Goal: Task Accomplishment & Management: Use online tool/utility

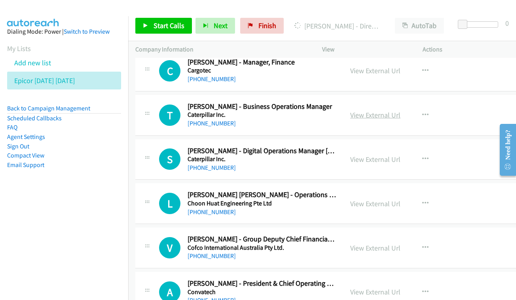
scroll to position [1584, 0]
click at [388, 110] on link "View External Url" at bounding box center [375, 114] width 50 height 9
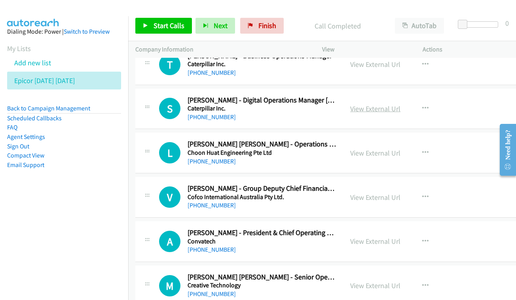
click at [396, 104] on link "View External Url" at bounding box center [375, 108] width 50 height 9
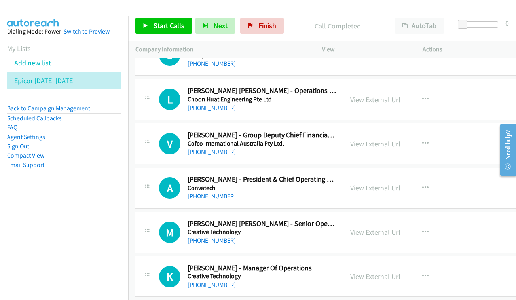
scroll to position [1680, 0]
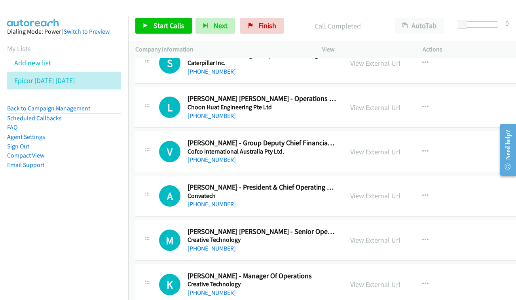
click at [377, 94] on div "View External Url View External Url Schedule/Manage Callback Start Calls Here R…" at bounding box center [398, 107] width 111 height 26
click at [382, 103] on link "View External Url" at bounding box center [375, 107] width 50 height 9
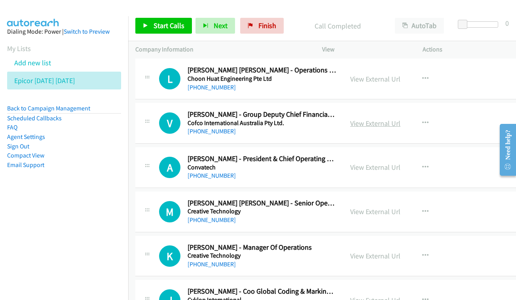
scroll to position [1709, 0]
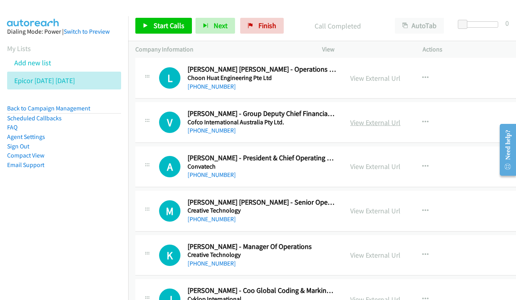
click at [387, 118] on link "View External Url" at bounding box center [375, 122] width 50 height 9
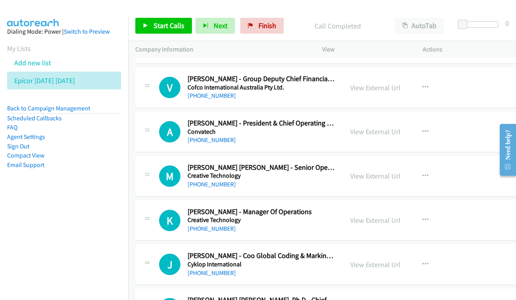
scroll to position [1751, 0]
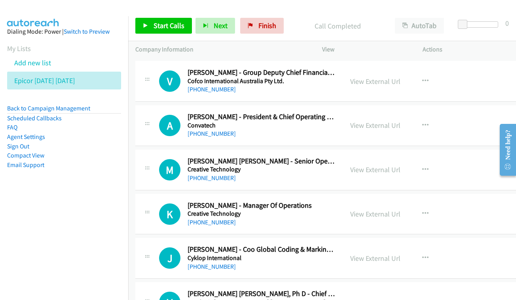
click at [401, 120] on div "View External Url" at bounding box center [375, 125] width 50 height 11
click at [377, 121] on link "View External Url" at bounding box center [375, 125] width 50 height 9
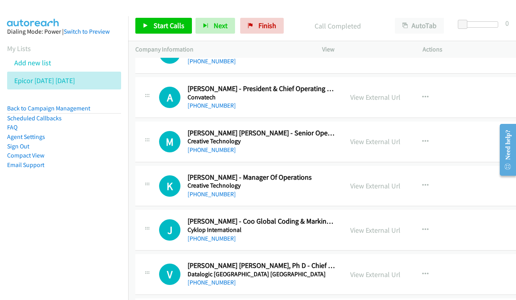
scroll to position [1785, 0]
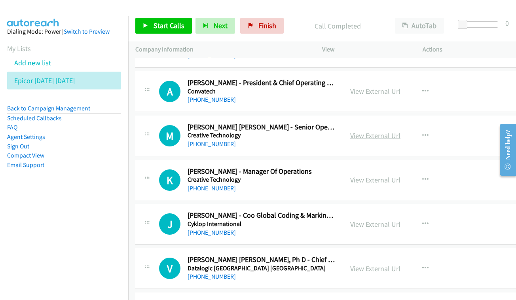
click at [384, 131] on link "View External Url" at bounding box center [375, 135] width 50 height 9
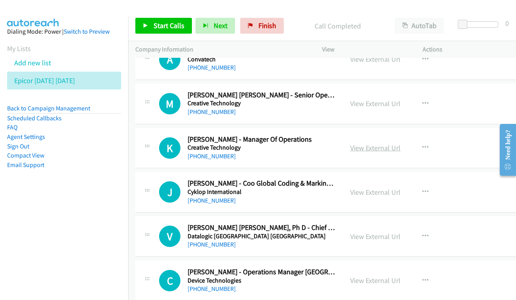
scroll to position [1820, 0]
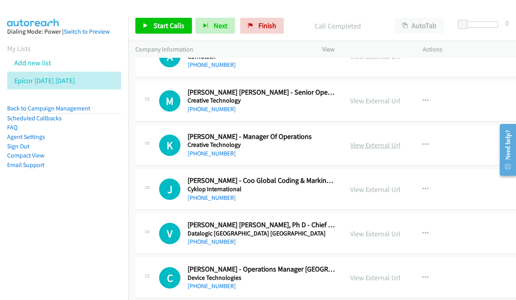
click at [383, 141] on link "View External Url" at bounding box center [375, 145] width 50 height 9
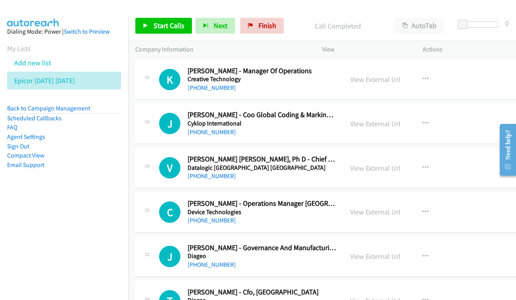
scroll to position [1886, 0]
click at [385, 119] on link "View External Url" at bounding box center [375, 123] width 50 height 9
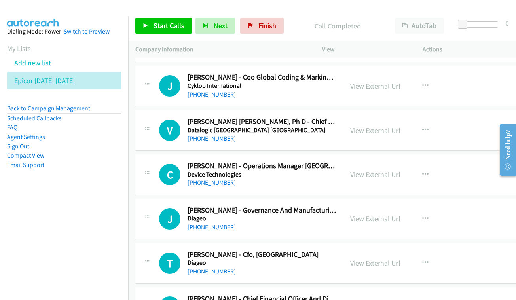
scroll to position [1932, 0]
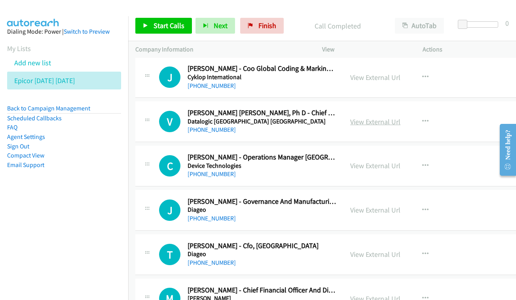
click at [385, 117] on link "View External Url" at bounding box center [375, 121] width 50 height 9
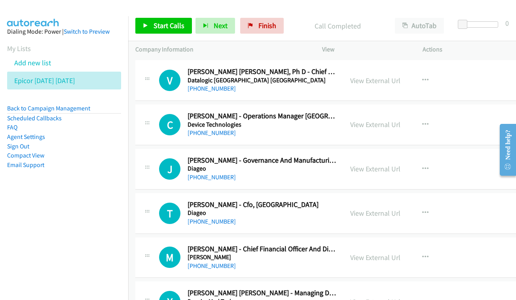
scroll to position [1972, 0]
click at [375, 120] on link "View External Url" at bounding box center [375, 124] width 50 height 9
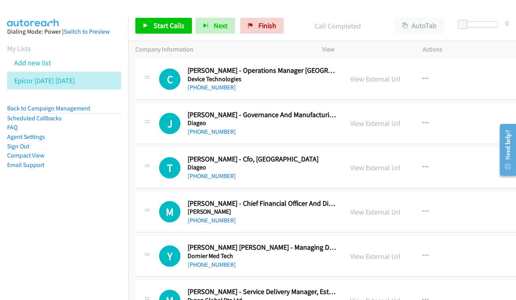
scroll to position [2019, 0]
click at [384, 118] on link "View External Url" at bounding box center [375, 122] width 50 height 9
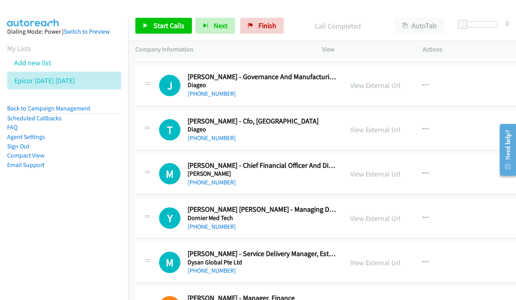
scroll to position [2057, 0]
click at [406, 109] on div "T Callback Scheduled [PERSON_NAME] - Cfo, [GEOGRAPHIC_DATA] Diageo [GEOGRAPHIC_…" at bounding box center [328, 129] width 387 height 41
click at [381, 124] on div "View External Url" at bounding box center [375, 129] width 50 height 11
click at [378, 125] on link "View External Url" at bounding box center [375, 129] width 50 height 9
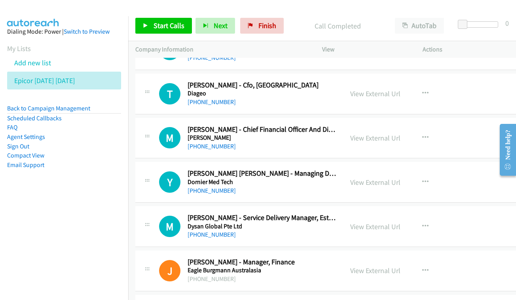
scroll to position [2102, 0]
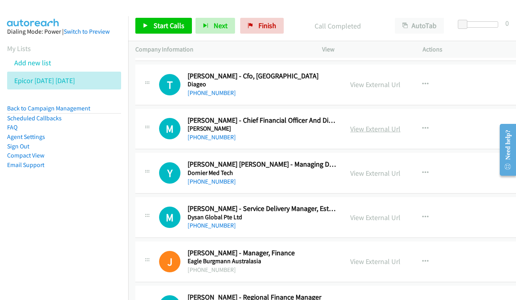
click at [382, 124] on link "View External Url" at bounding box center [375, 128] width 50 height 9
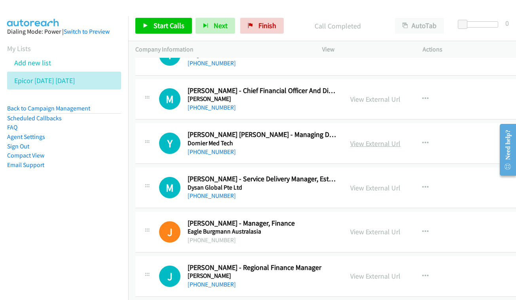
scroll to position [2139, 0]
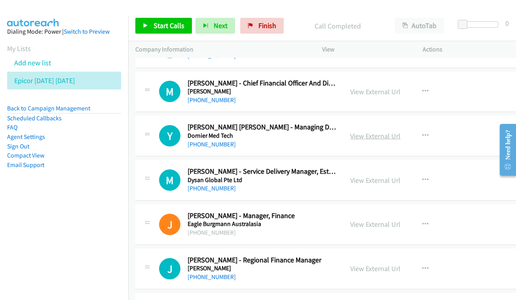
click at [382, 131] on link "View External Url" at bounding box center [375, 135] width 50 height 9
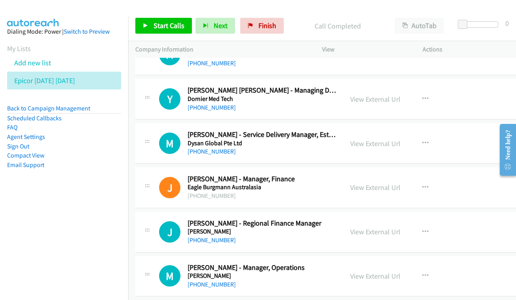
scroll to position [2185, 0]
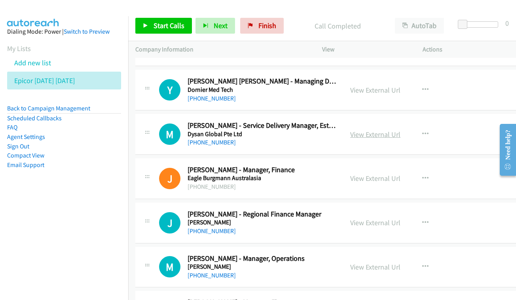
click at [387, 130] on link "View External Url" at bounding box center [375, 134] width 50 height 9
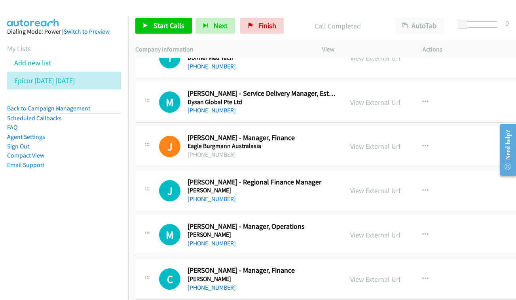
scroll to position [2234, 0]
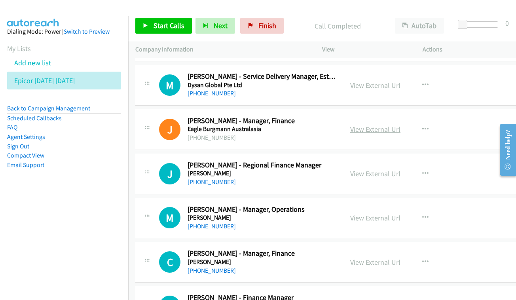
click at [389, 125] on link "View External Url" at bounding box center [375, 129] width 50 height 9
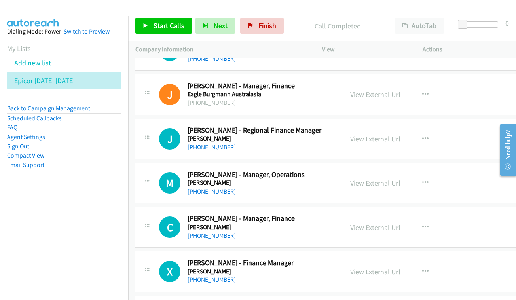
scroll to position [2277, 0]
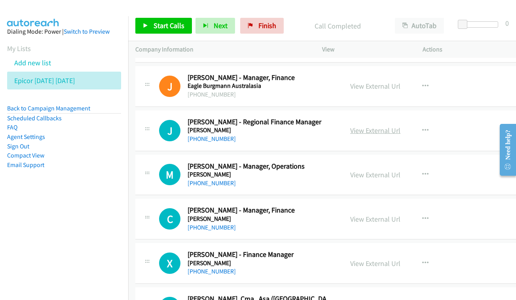
click at [384, 126] on link "View External Url" at bounding box center [375, 130] width 50 height 9
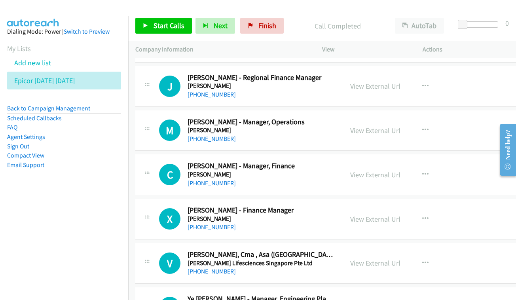
scroll to position [2326, 0]
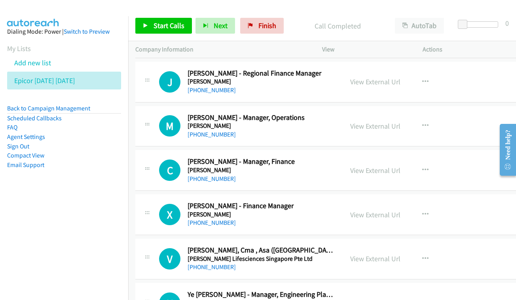
drag, startPoint x: 379, startPoint y: 88, endPoint x: 301, endPoint y: 75, distance: 79.0
click at [377, 122] on link "View External Url" at bounding box center [375, 126] width 50 height 9
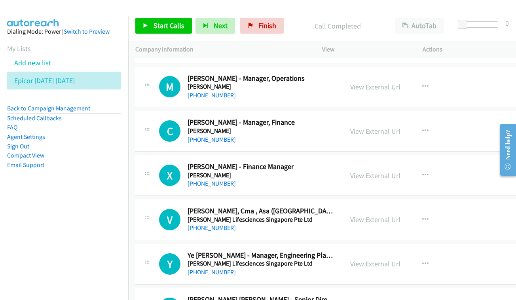
scroll to position [2366, 0]
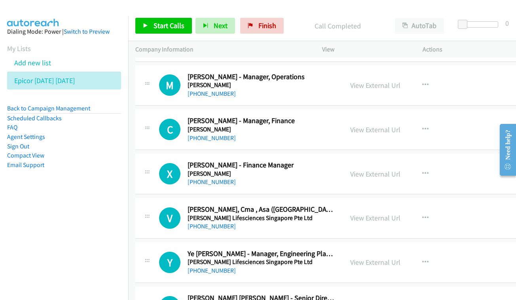
click at [359, 116] on div "View External Url View External Url Schedule/Manage Callback Start Calls Here R…" at bounding box center [398, 129] width 111 height 26
click at [369, 125] on link "View External Url" at bounding box center [375, 129] width 50 height 9
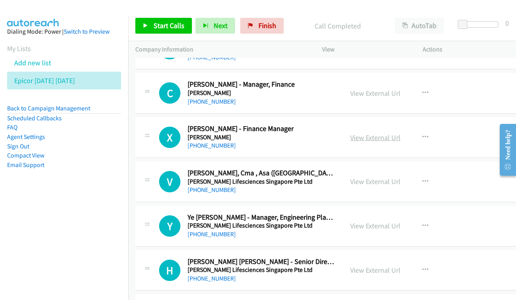
scroll to position [2403, 0]
click at [394, 133] on link "View External Url" at bounding box center [375, 137] width 50 height 9
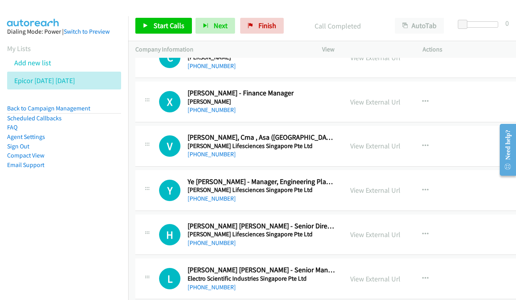
scroll to position [2446, 0]
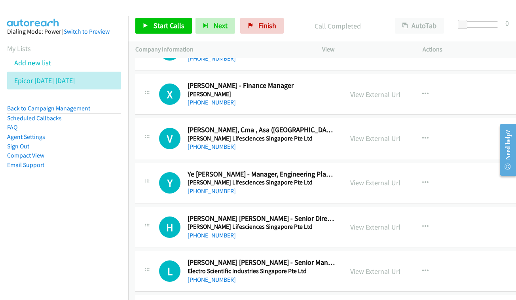
click at [388, 126] on div "View External Url View External Url Schedule/Manage Callback Start Calls Here R…" at bounding box center [398, 139] width 111 height 26
click at [387, 134] on link "View External Url" at bounding box center [375, 138] width 50 height 9
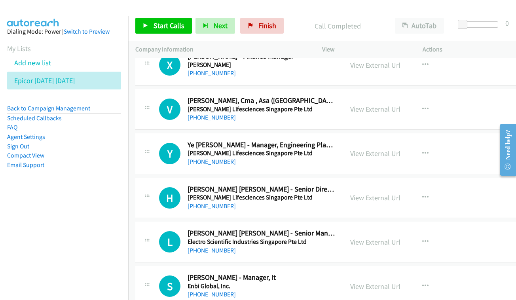
scroll to position [2485, 0]
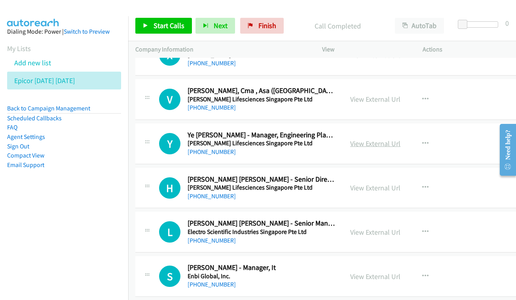
click at [377, 139] on link "View External Url" at bounding box center [375, 143] width 50 height 9
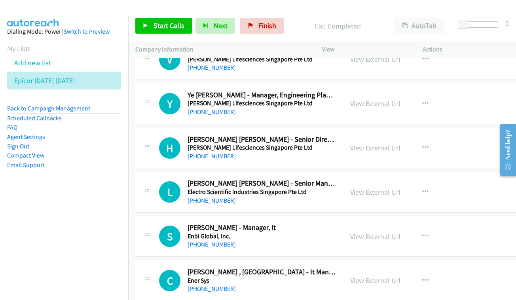
scroll to position [2526, 0]
click at [375, 143] on link "View External Url" at bounding box center [375, 147] width 50 height 9
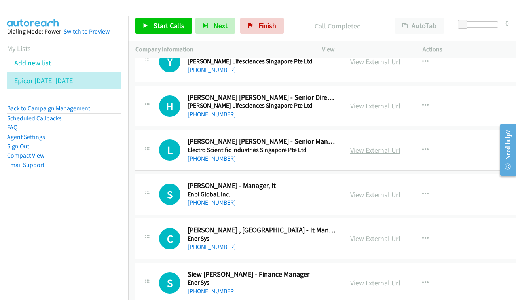
scroll to position [2578, 0]
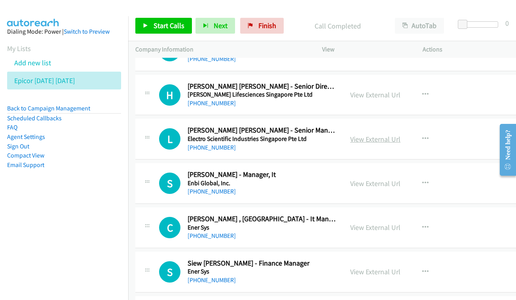
click at [393, 135] on link "View External Url" at bounding box center [375, 139] width 50 height 9
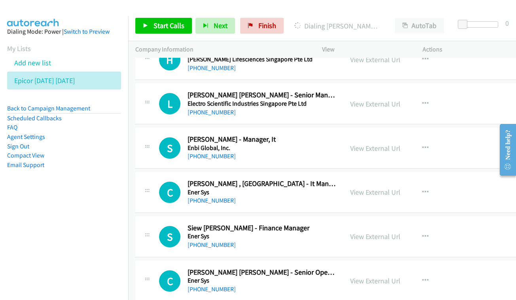
scroll to position [2630, 0]
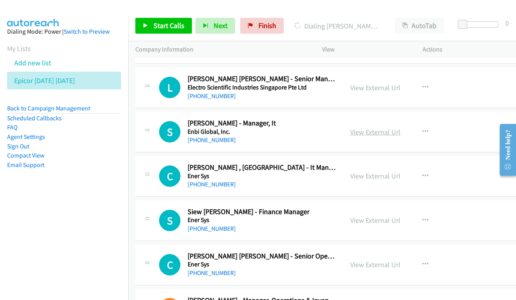
click at [375, 128] on link "View External Url" at bounding box center [375, 132] width 50 height 9
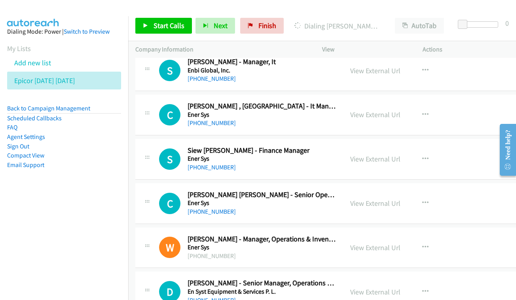
scroll to position [2690, 0]
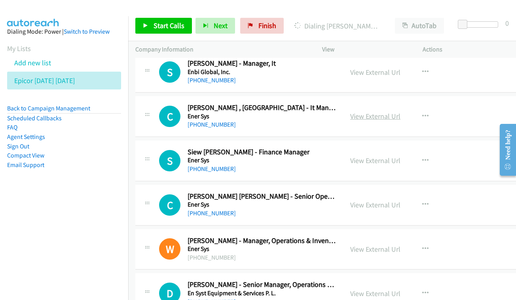
click at [390, 112] on link "View External Url" at bounding box center [375, 116] width 50 height 9
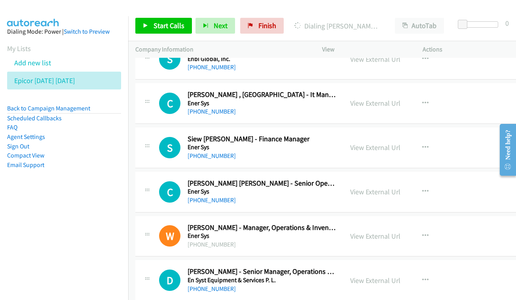
scroll to position [2704, 0]
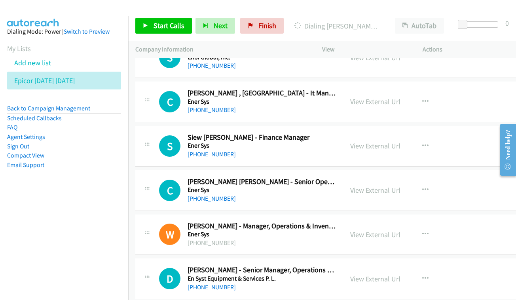
click at [401, 141] on link "View External Url" at bounding box center [375, 145] width 50 height 9
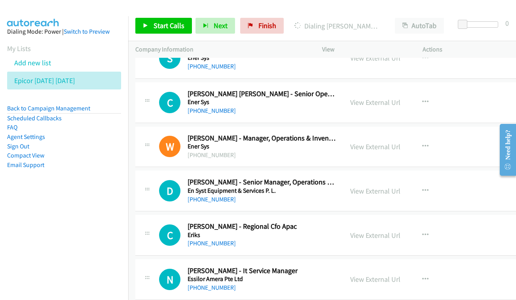
scroll to position [2777, 0]
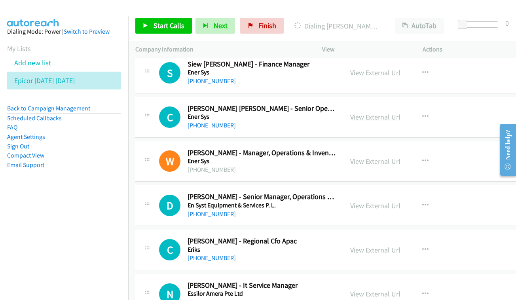
click at [387, 112] on link "View External Url" at bounding box center [375, 116] width 50 height 9
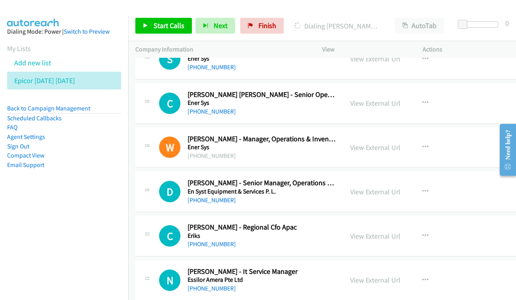
scroll to position [2793, 0]
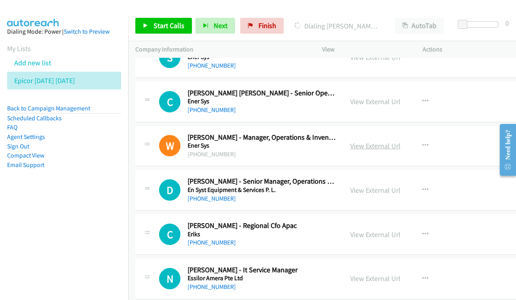
click at [401, 141] on link "View External Url" at bounding box center [375, 145] width 50 height 9
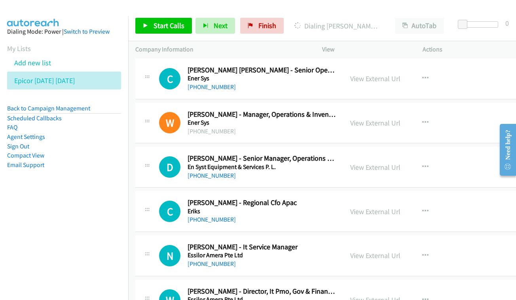
scroll to position [2830, 0]
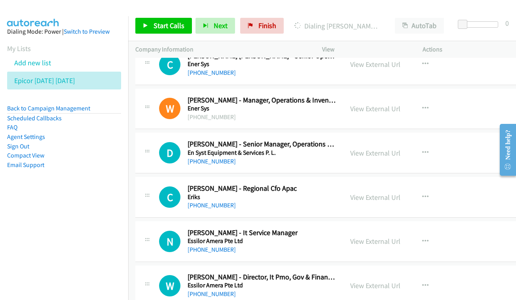
click at [374, 140] on div "View External Url View External Url Schedule/Manage Callback Start Calls Here R…" at bounding box center [398, 153] width 111 height 26
click at [377, 148] on link "View External Url" at bounding box center [375, 152] width 50 height 9
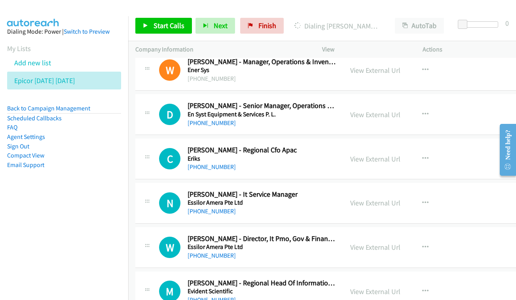
scroll to position [2877, 0]
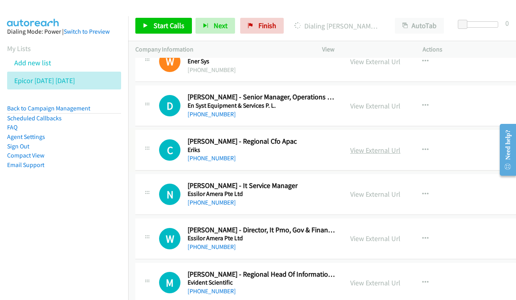
click at [387, 146] on link "View External Url" at bounding box center [375, 150] width 50 height 9
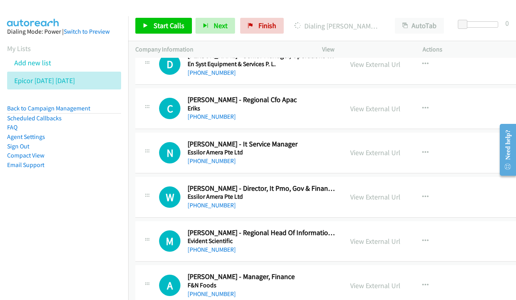
scroll to position [2928, 0]
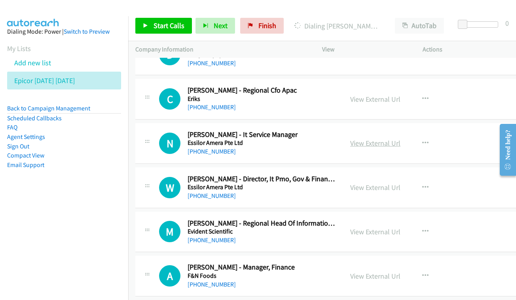
click at [379, 139] on link "View External Url" at bounding box center [375, 143] width 50 height 9
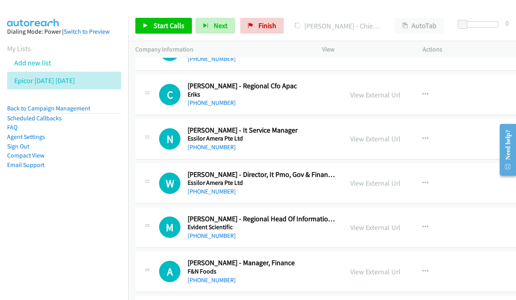
scroll to position [2978, 0]
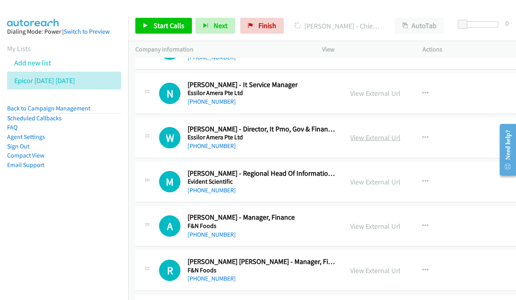
click at [397, 133] on link "View External Url" at bounding box center [375, 137] width 50 height 9
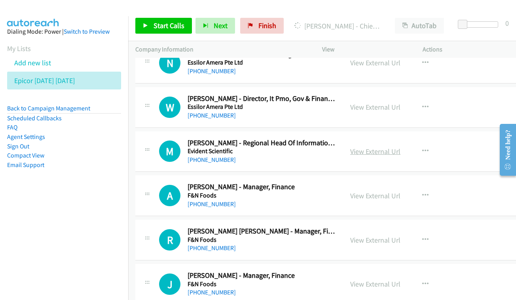
click at [392, 147] on link "View External Url" at bounding box center [375, 151] width 50 height 9
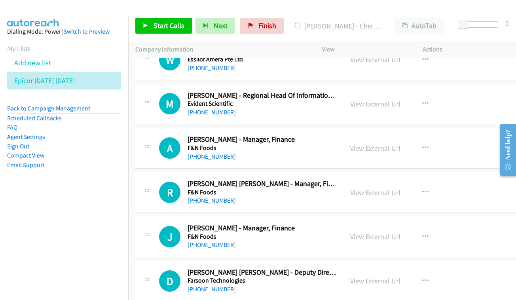
scroll to position [3058, 0]
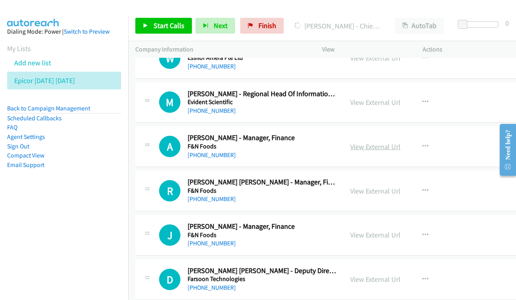
click at [374, 142] on link "View External Url" at bounding box center [375, 146] width 50 height 9
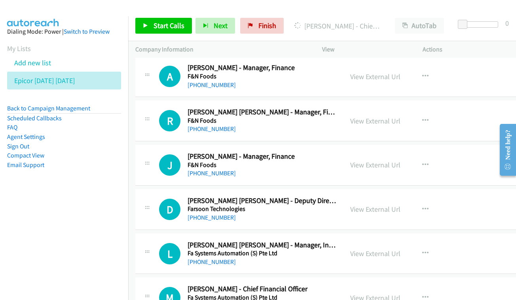
scroll to position [3121, 0]
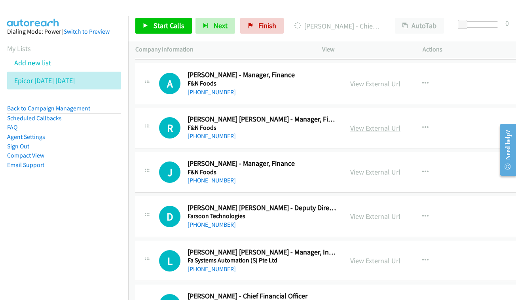
click at [379, 124] on link "View External Url" at bounding box center [375, 128] width 50 height 9
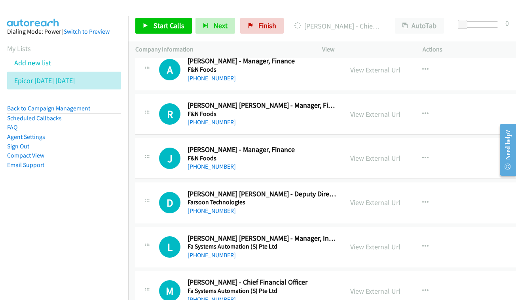
scroll to position [3142, 0]
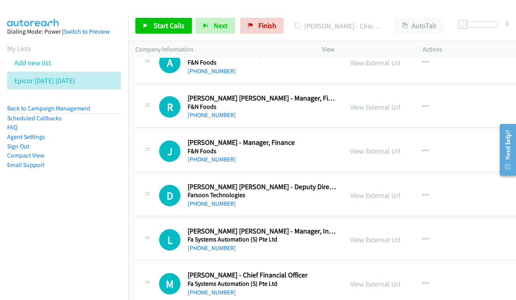
click at [373, 138] on div "View External Url View External Url Schedule/Manage Callback Start Calls Here R…" at bounding box center [398, 151] width 111 height 26
click at [373, 147] on link "View External Url" at bounding box center [375, 151] width 50 height 9
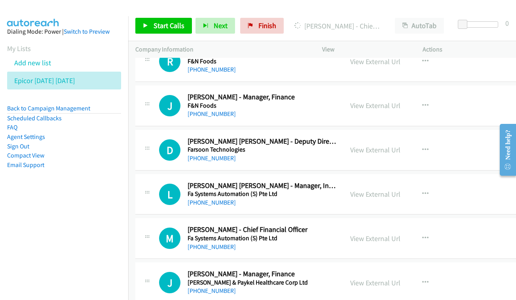
scroll to position [3189, 0]
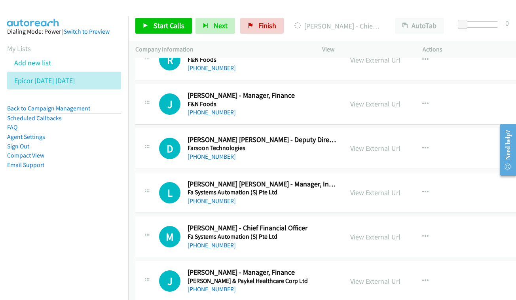
click at [392, 135] on div "View External Url View External Url Schedule/Manage Callback Start Calls Here R…" at bounding box center [398, 148] width 111 height 26
click at [378, 144] on link "View External Url" at bounding box center [375, 148] width 50 height 9
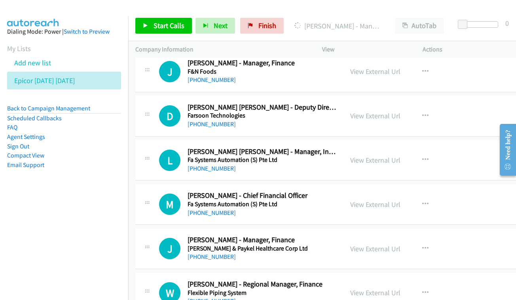
scroll to position [3223, 0]
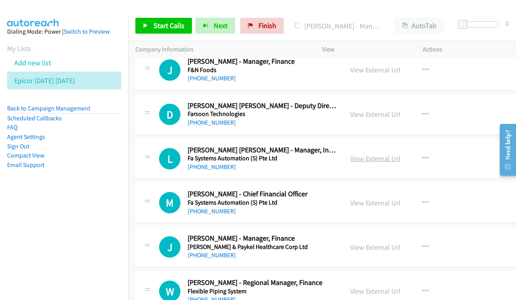
click at [395, 154] on link "View External Url" at bounding box center [375, 158] width 50 height 9
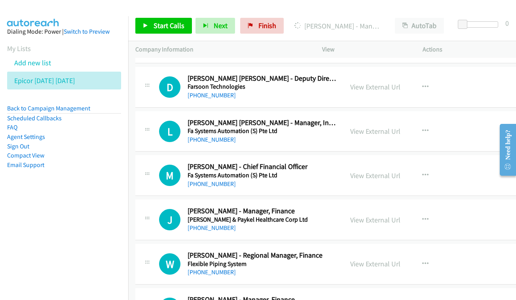
scroll to position [3261, 0]
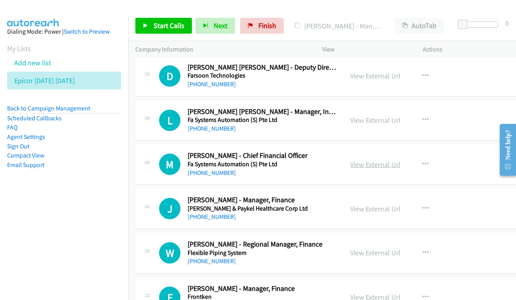
click at [388, 160] on link "View External Url" at bounding box center [375, 164] width 50 height 9
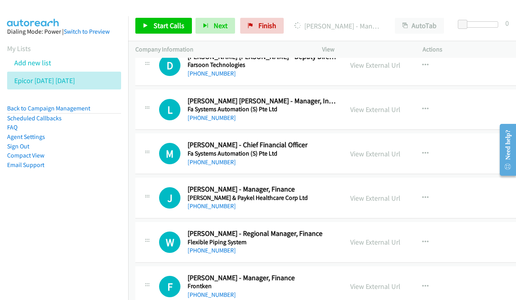
scroll to position [3302, 0]
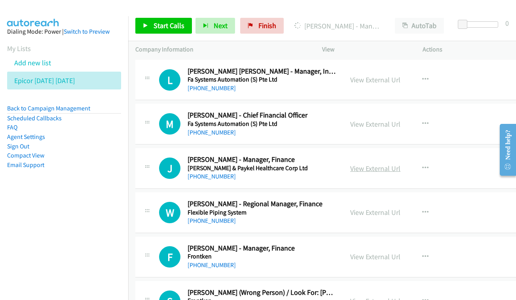
click at [378, 164] on link "View External Url" at bounding box center [375, 168] width 50 height 9
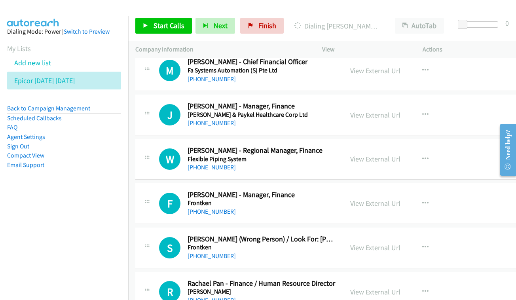
scroll to position [3356, 0]
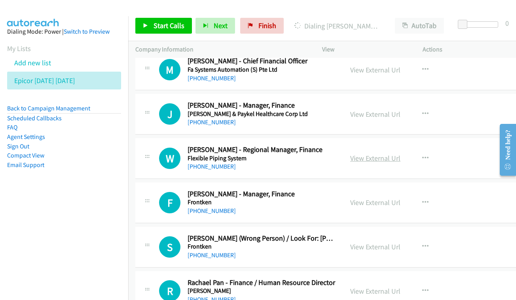
click at [379, 154] on link "View External Url" at bounding box center [375, 158] width 50 height 9
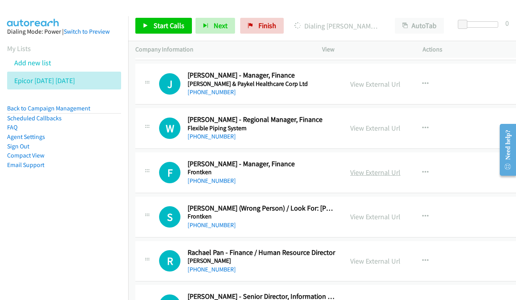
scroll to position [3396, 0]
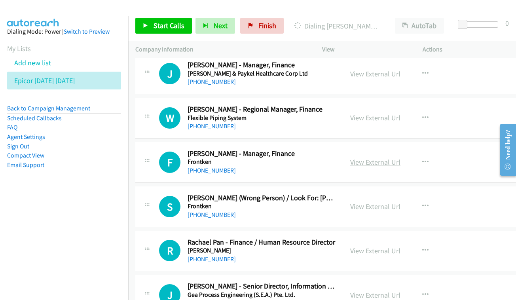
click at [379, 158] on link "View External Url" at bounding box center [375, 162] width 50 height 9
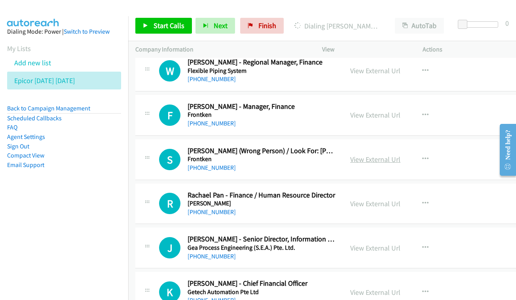
scroll to position [3444, 0]
click at [392, 154] on link "View External Url" at bounding box center [375, 158] width 50 height 9
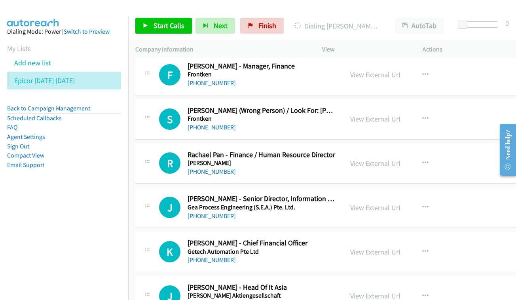
scroll to position [3491, 0]
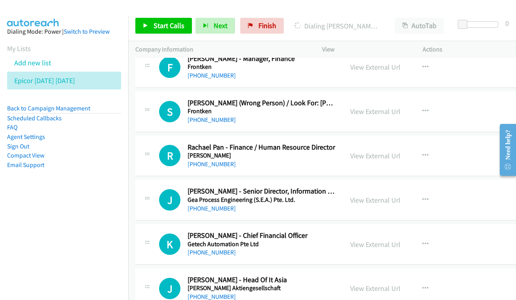
click at [382, 143] on div "View External Url View External Url Schedule/Manage Callback Start Calls Here R…" at bounding box center [398, 156] width 111 height 26
click at [380, 151] on link "View External Url" at bounding box center [375, 155] width 50 height 9
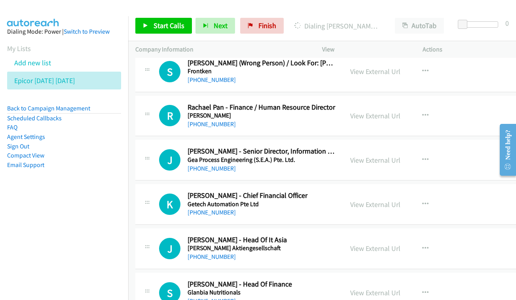
scroll to position [3540, 0]
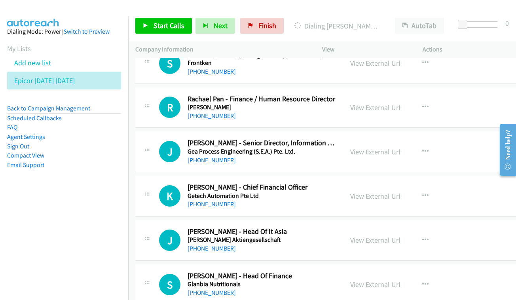
click at [385, 139] on div "View External Url View External Url Schedule/Manage Callback Start Calls Here R…" at bounding box center [398, 152] width 111 height 26
click at [389, 147] on link "View External Url" at bounding box center [375, 151] width 50 height 9
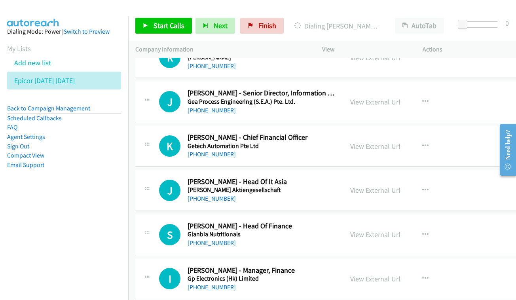
scroll to position [3596, 0]
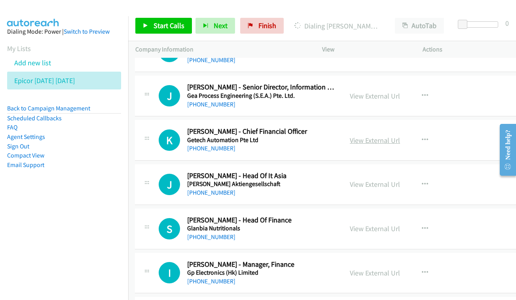
click at [389, 136] on link "View External Url" at bounding box center [375, 140] width 50 height 9
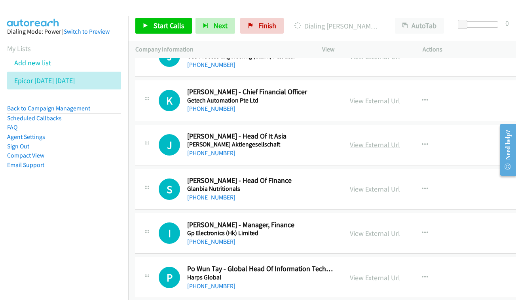
scroll to position [3635, 0]
click at [375, 141] on link "View External Url" at bounding box center [375, 145] width 50 height 9
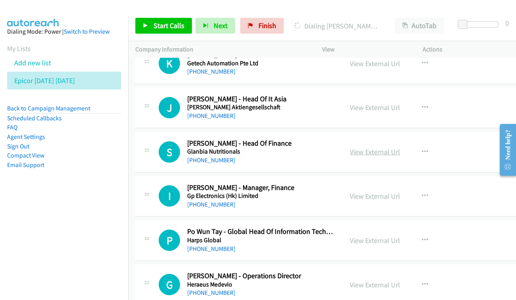
scroll to position [3673, 0]
click at [388, 147] on link "View External Url" at bounding box center [375, 151] width 50 height 9
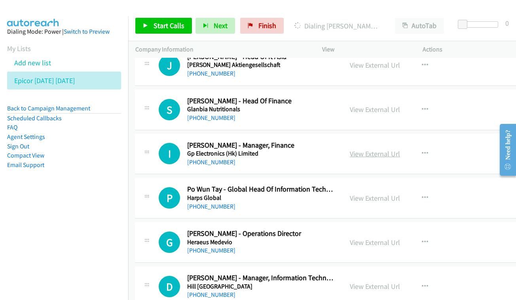
scroll to position [3715, 0]
click at [399, 149] on link "View External Url" at bounding box center [375, 153] width 50 height 9
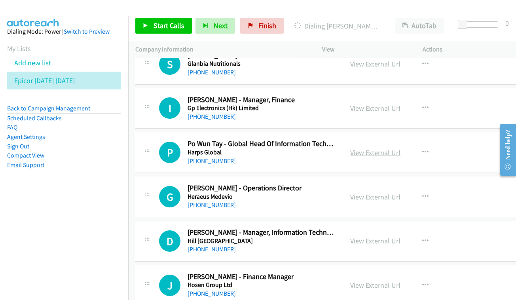
scroll to position [3760, 0]
click at [377, 148] on link "View External Url" at bounding box center [375, 152] width 50 height 9
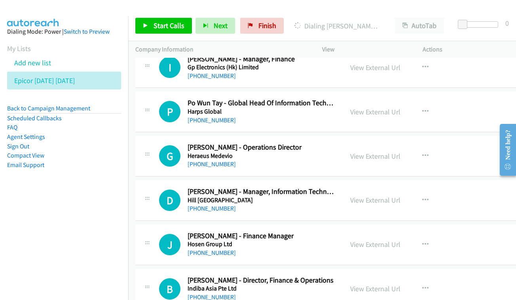
scroll to position [3805, 0]
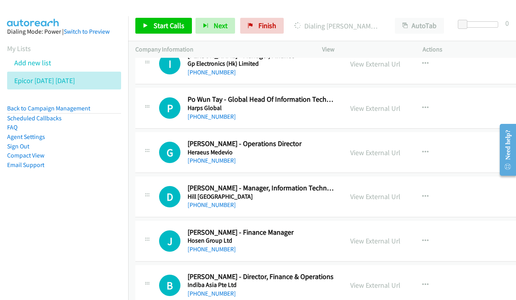
click at [343, 139] on div "G Callback Scheduled [PERSON_NAME] - Operations Director [PERSON_NAME] [GEOGRAP…" at bounding box center [239, 152] width 208 height 26
click at [375, 148] on link "View External Url" at bounding box center [375, 152] width 50 height 9
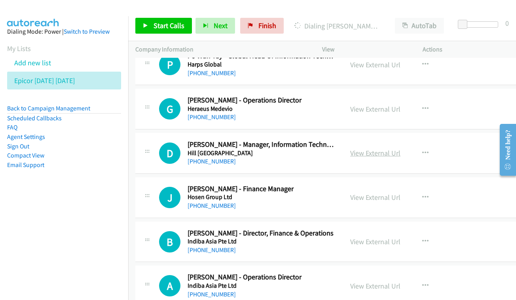
click at [381, 148] on link "View External Url" at bounding box center [375, 152] width 50 height 9
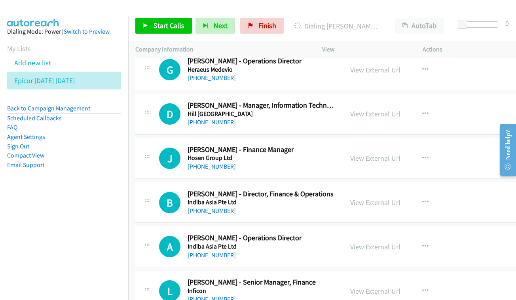
scroll to position [3899, 0]
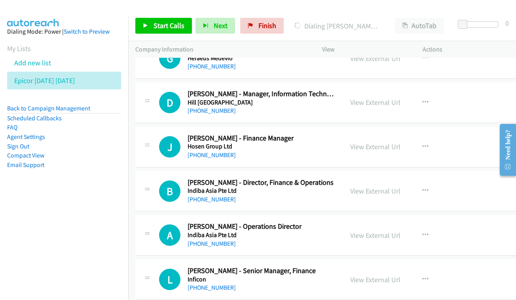
click at [417, 134] on div "View External Url View External Url Schedule/Manage Callback Start Calls Here R…" at bounding box center [398, 147] width 111 height 26
click at [395, 142] on link "View External Url" at bounding box center [375, 146] width 50 height 9
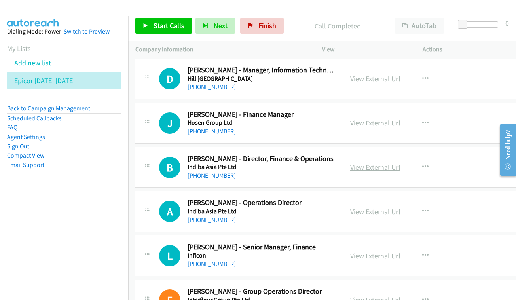
scroll to position [3929, 0]
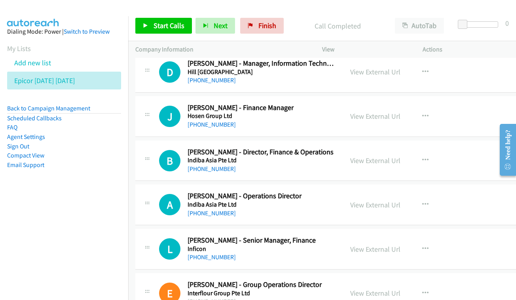
click at [384, 148] on div "View External Url View External Url Schedule/Manage Callback Start Calls Here R…" at bounding box center [398, 161] width 111 height 26
click at [388, 156] on link "View External Url" at bounding box center [375, 160] width 50 height 9
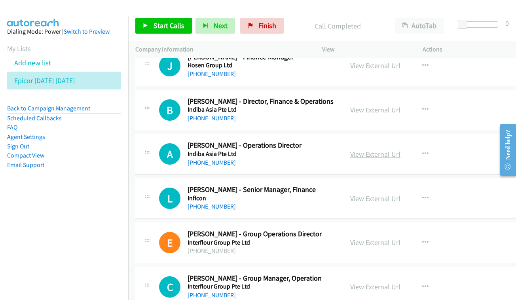
scroll to position [3981, 0]
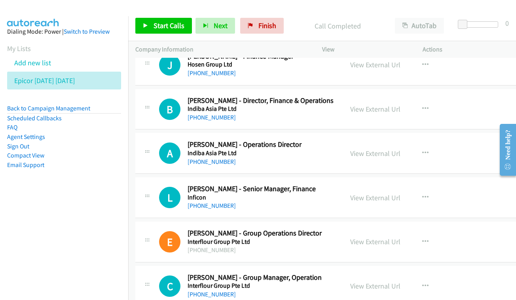
click at [401, 148] on div "View External Url" at bounding box center [375, 153] width 50 height 11
click at [392, 149] on link "View External Url" at bounding box center [375, 153] width 50 height 9
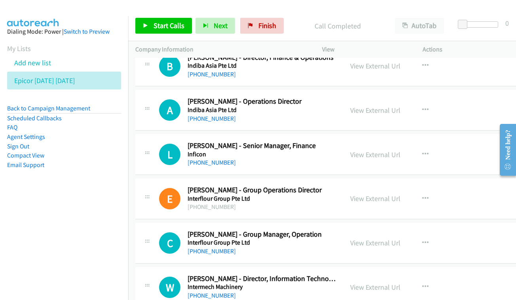
scroll to position [4024, 0]
click at [405, 141] on div "View External Url View External Url Schedule/Manage Callback Start Calls Here R…" at bounding box center [398, 154] width 111 height 26
click at [383, 150] on link "View External Url" at bounding box center [375, 154] width 50 height 9
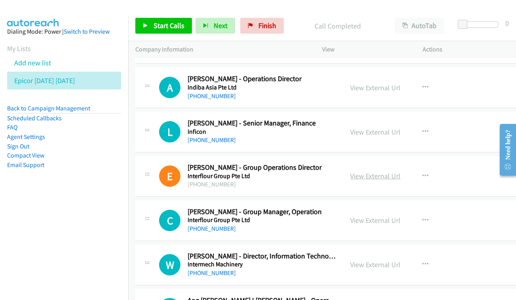
scroll to position [4053, 0]
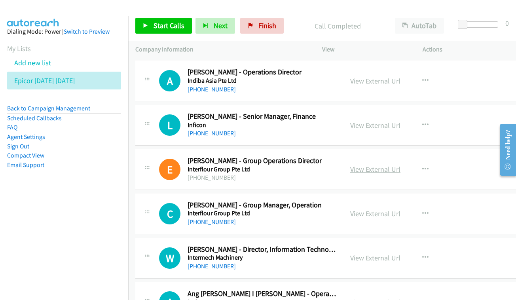
click at [395, 165] on link "View External Url" at bounding box center [375, 169] width 50 height 9
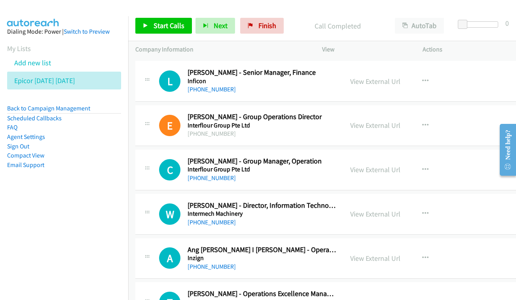
scroll to position [4104, 0]
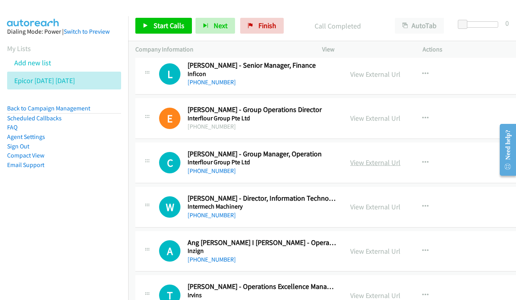
click at [384, 158] on link "View External Url" at bounding box center [375, 162] width 50 height 9
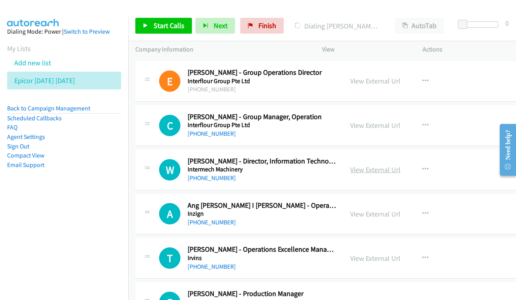
click at [393, 165] on link "View External Url" at bounding box center [375, 169] width 50 height 9
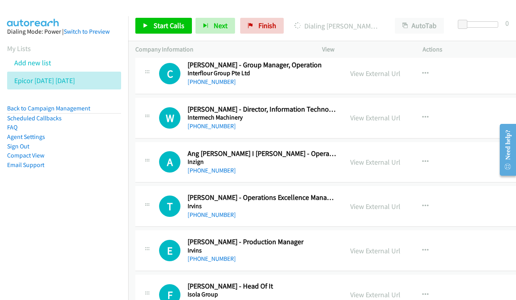
scroll to position [4195, 0]
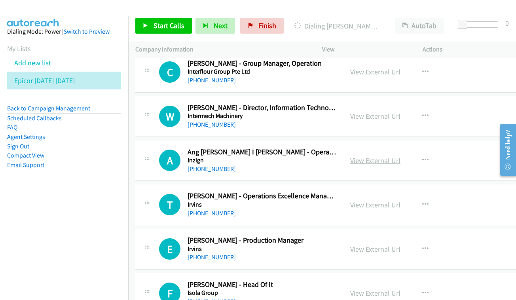
click at [375, 156] on link "View External Url" at bounding box center [375, 160] width 50 height 9
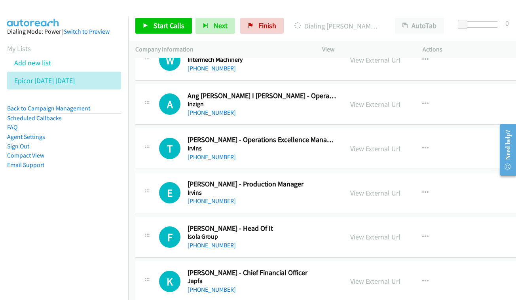
scroll to position [4253, 0]
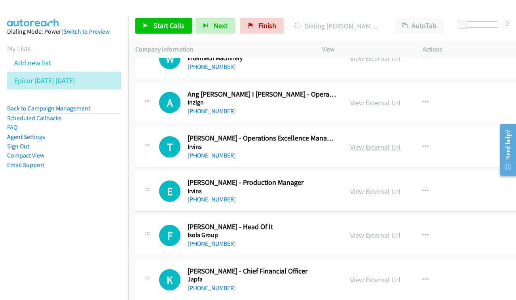
click at [384, 143] on link "View External Url" at bounding box center [375, 147] width 50 height 9
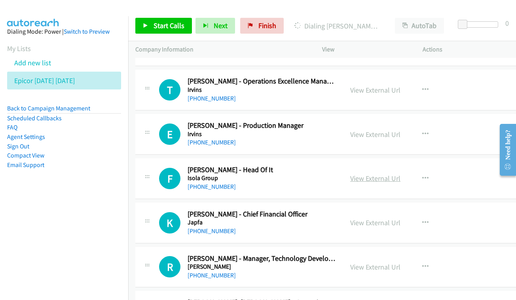
scroll to position [4312, 0]
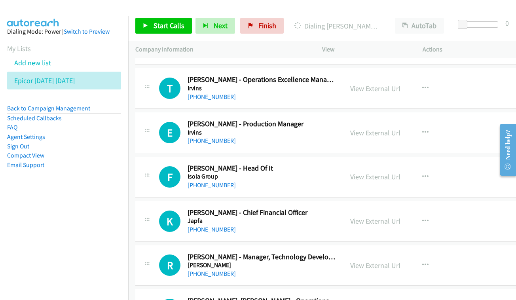
click at [386, 172] on link "View External Url" at bounding box center [375, 176] width 50 height 9
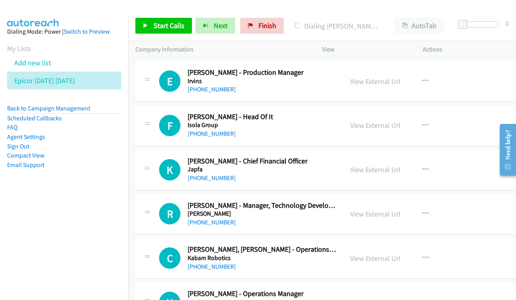
scroll to position [4365, 0]
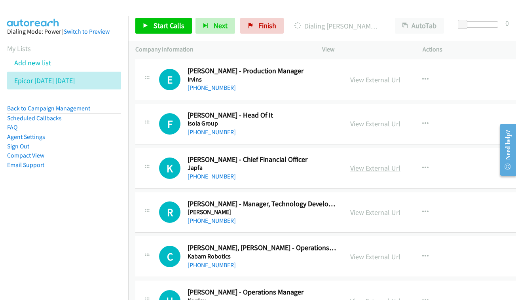
click at [369, 164] on link "View External Url" at bounding box center [375, 168] width 50 height 9
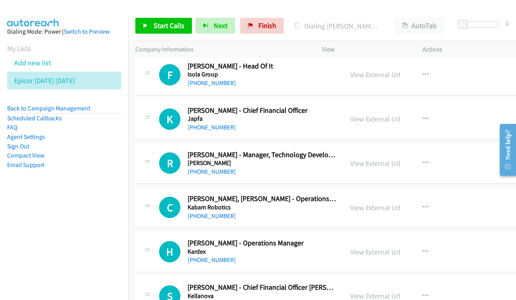
scroll to position [4412, 0]
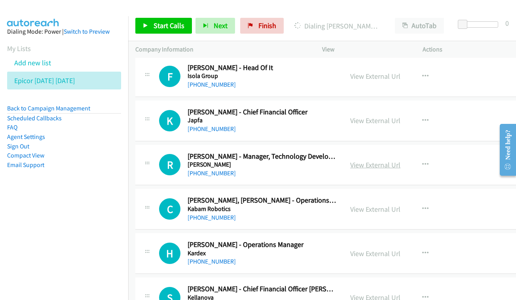
click at [379, 160] on link "View External Url" at bounding box center [375, 164] width 50 height 9
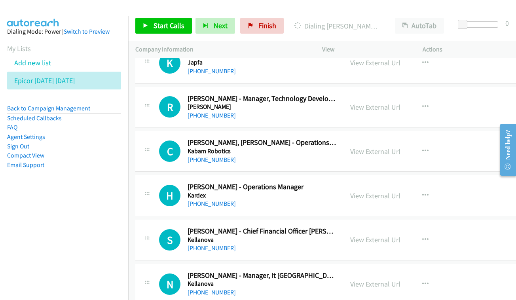
scroll to position [4472, 0]
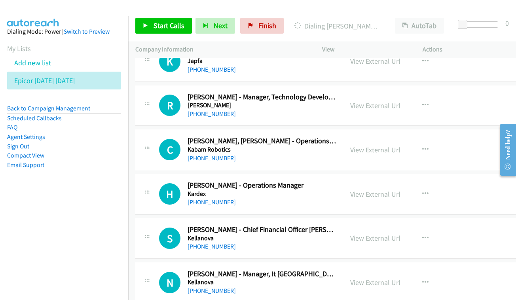
click at [383, 145] on link "View External Url" at bounding box center [375, 149] width 50 height 9
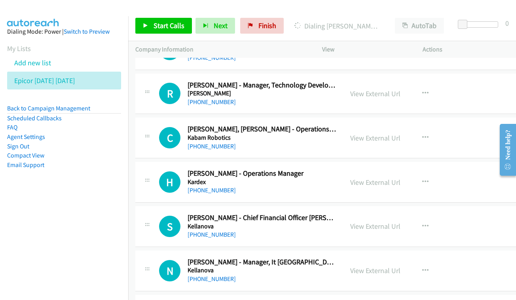
scroll to position [4497, 0]
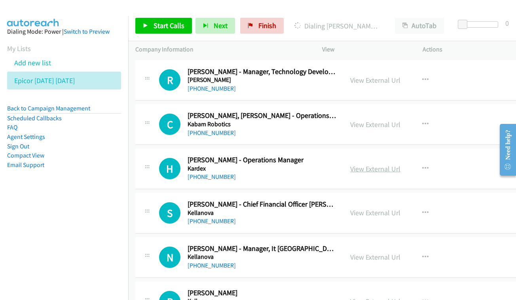
click at [374, 164] on link "View External Url" at bounding box center [375, 168] width 50 height 9
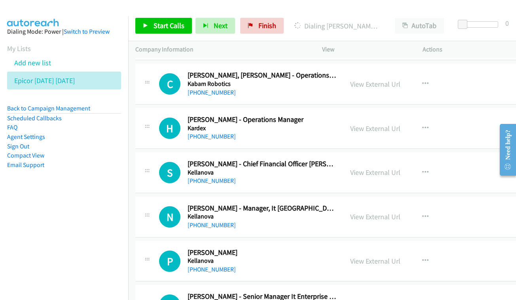
scroll to position [4550, 0]
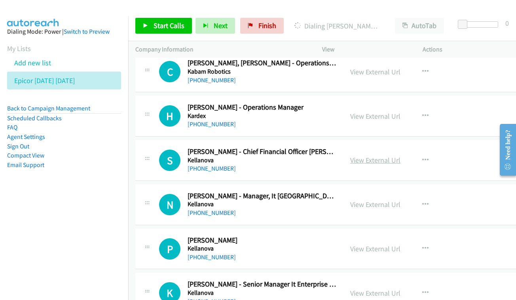
click at [375, 156] on link "View External Url" at bounding box center [375, 160] width 50 height 9
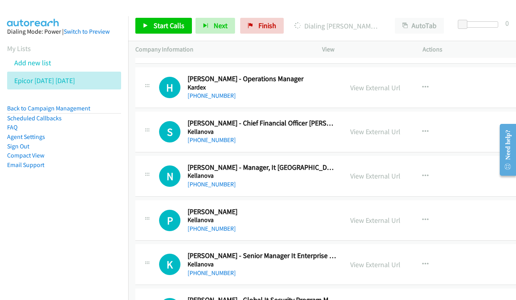
scroll to position [4591, 0]
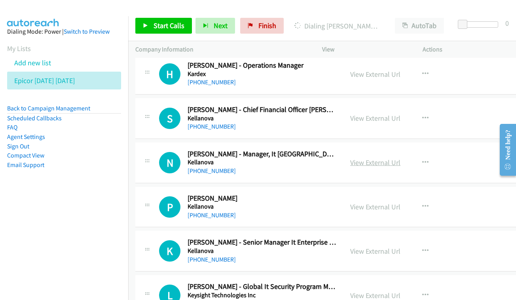
click at [379, 158] on link "View External Url" at bounding box center [375, 162] width 50 height 9
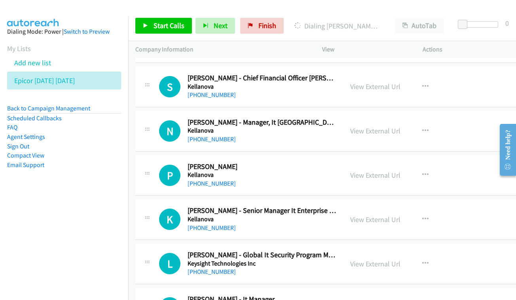
scroll to position [4633, 0]
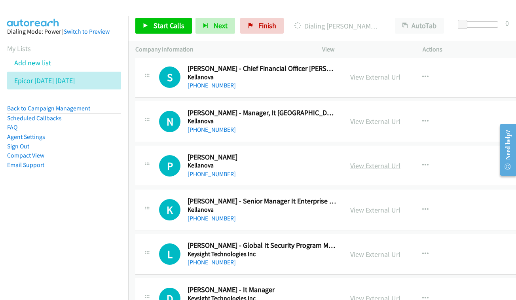
click at [383, 153] on div "View External Url View External Url Schedule/Manage Callback Start Calls Here R…" at bounding box center [398, 166] width 111 height 26
click at [391, 161] on link "View External Url" at bounding box center [375, 165] width 50 height 9
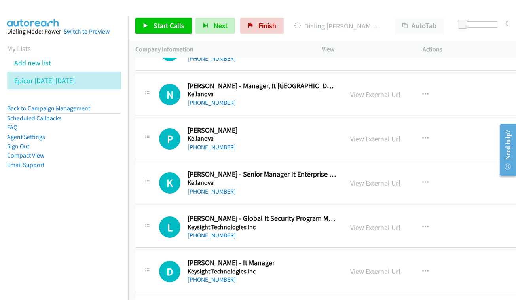
scroll to position [4673, 0]
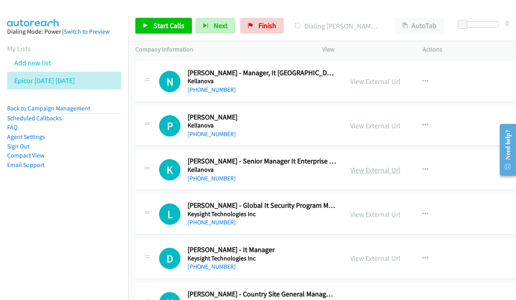
click at [386, 166] on link "View External Url" at bounding box center [375, 170] width 50 height 9
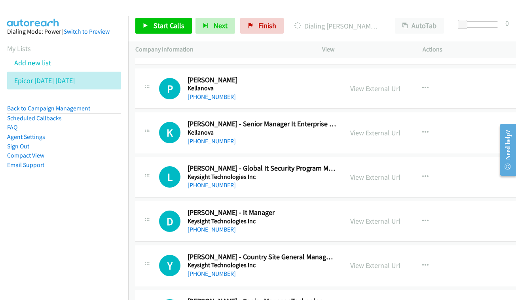
scroll to position [4722, 0]
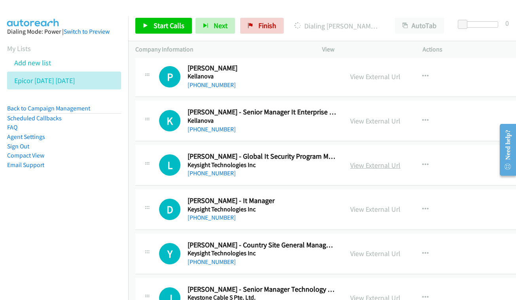
click at [380, 161] on link "View External Url" at bounding box center [375, 165] width 50 height 9
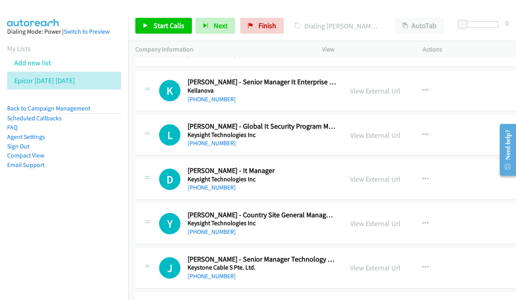
scroll to position [4753, 0]
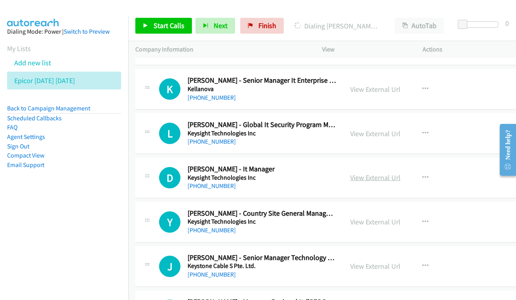
click at [392, 173] on link "View External Url" at bounding box center [375, 177] width 50 height 9
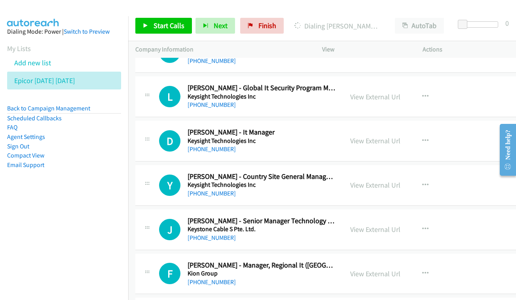
scroll to position [4803, 0]
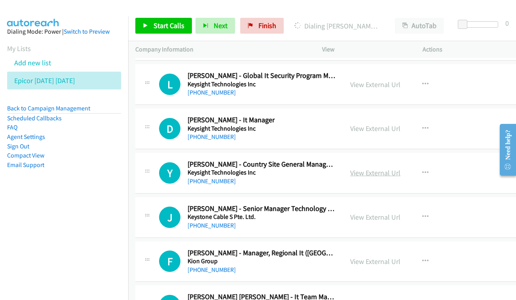
click at [401, 168] on link "View External Url" at bounding box center [375, 172] width 50 height 9
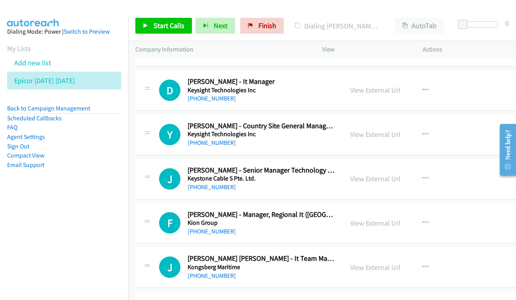
scroll to position [4843, 0]
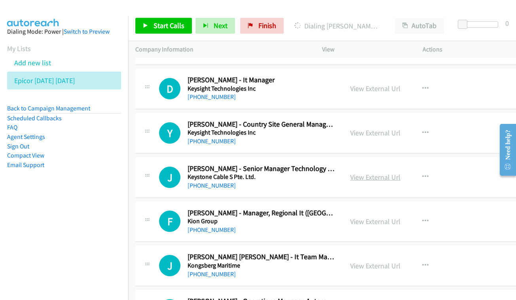
click at [380, 173] on link "View External Url" at bounding box center [375, 177] width 50 height 9
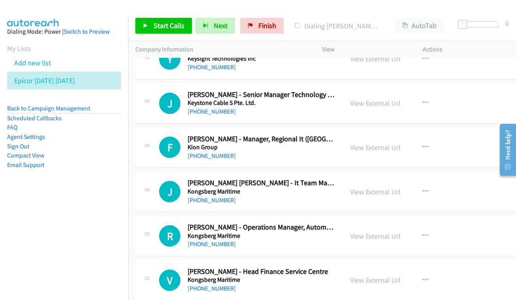
scroll to position [4909, 0]
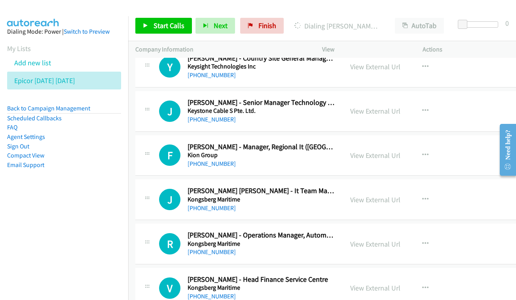
click at [391, 150] on div "View External Url" at bounding box center [375, 155] width 50 height 11
click at [387, 151] on link "View External Url" at bounding box center [375, 155] width 50 height 9
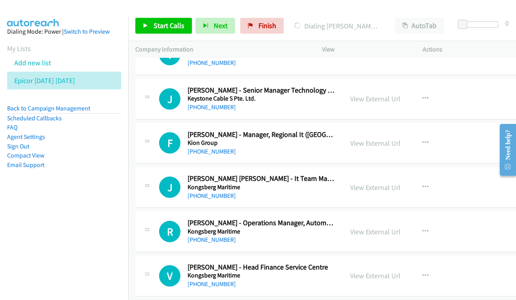
scroll to position [4952, 0]
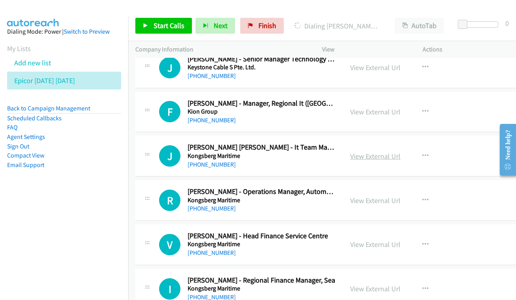
click at [373, 152] on link "View External Url" at bounding box center [375, 156] width 50 height 9
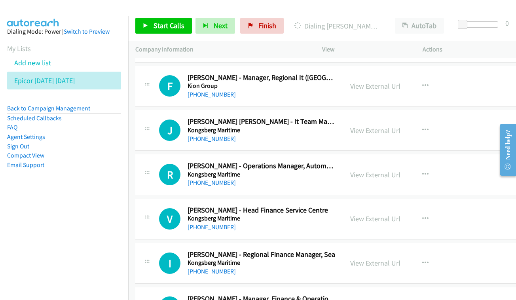
scroll to position [4980, 0]
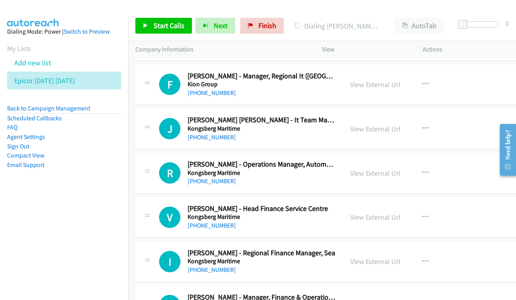
click at [383, 160] on div "View External Url View External Url Schedule/Manage Callback Start Calls Here R…" at bounding box center [398, 173] width 111 height 26
click at [382, 169] on link "View External Url" at bounding box center [375, 173] width 50 height 9
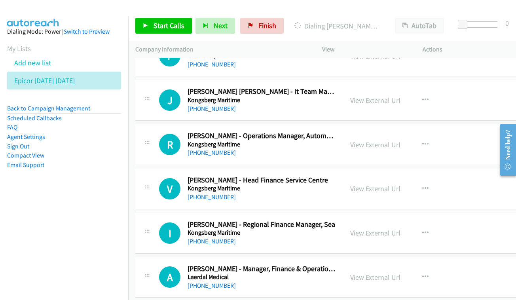
scroll to position [5019, 0]
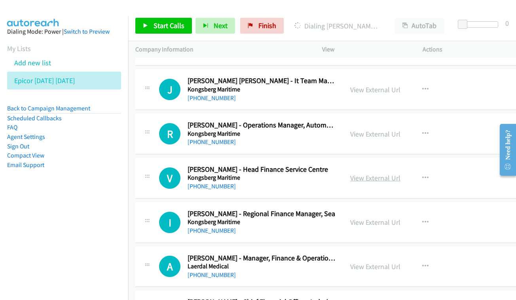
click at [377, 173] on link "View External Url" at bounding box center [375, 177] width 50 height 9
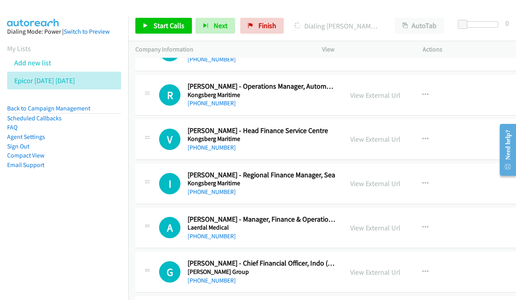
scroll to position [5059, 0]
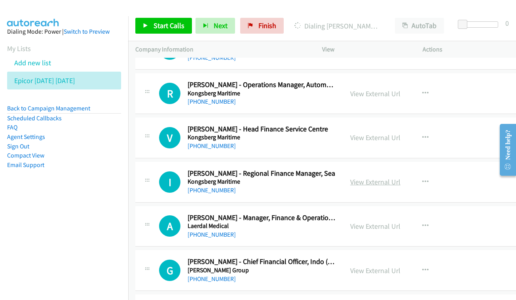
click at [389, 177] on link "View External Url" at bounding box center [375, 181] width 50 height 9
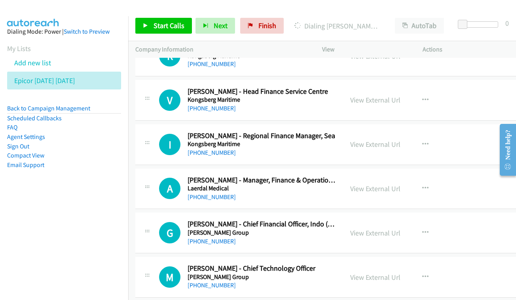
scroll to position [5107, 0]
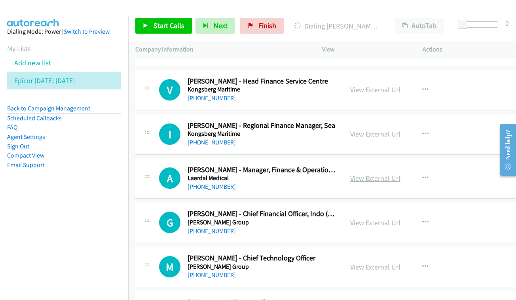
click at [366, 174] on link "View External Url" at bounding box center [375, 178] width 50 height 9
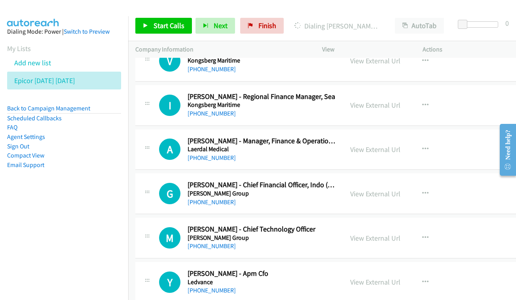
scroll to position [5146, 0]
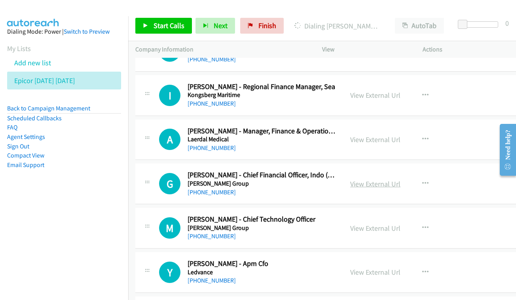
click at [391, 179] on link "View External Url" at bounding box center [375, 183] width 50 height 9
